Goal: Transaction & Acquisition: Purchase product/service

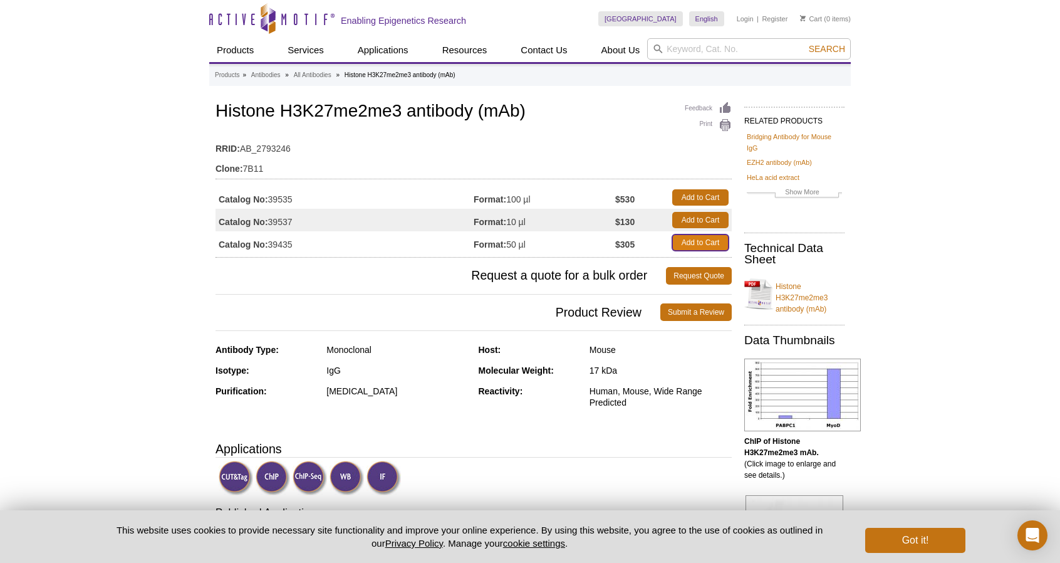
click at [691, 238] on link "Add to Cart" at bounding box center [700, 242] width 56 height 16
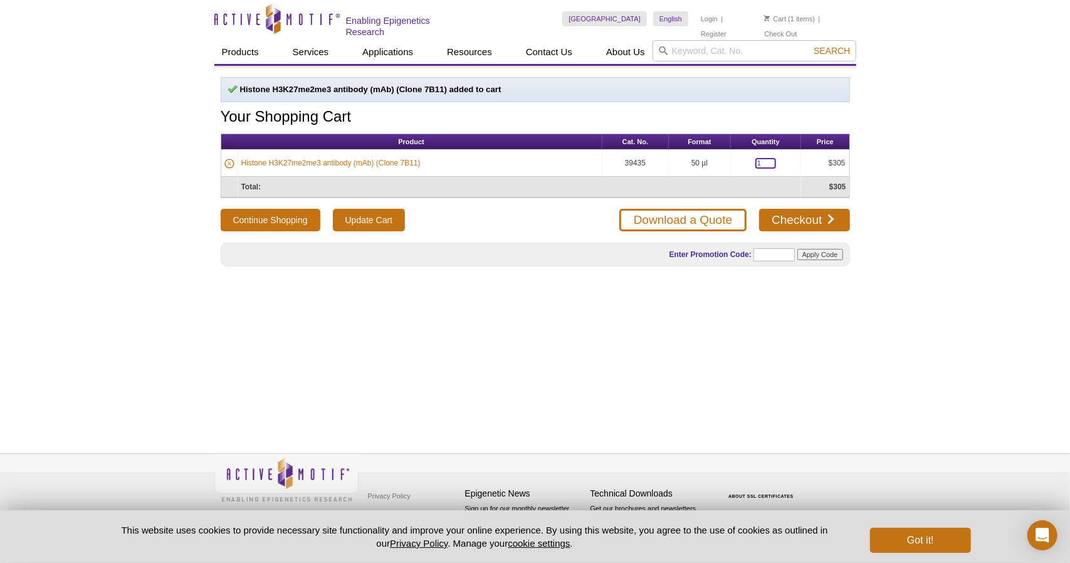
click at [765, 159] on input "1" at bounding box center [765, 163] width 21 height 11
click at [796, 219] on link "Checkout" at bounding box center [804, 220] width 90 height 23
